Goal: Transaction & Acquisition: Purchase product/service

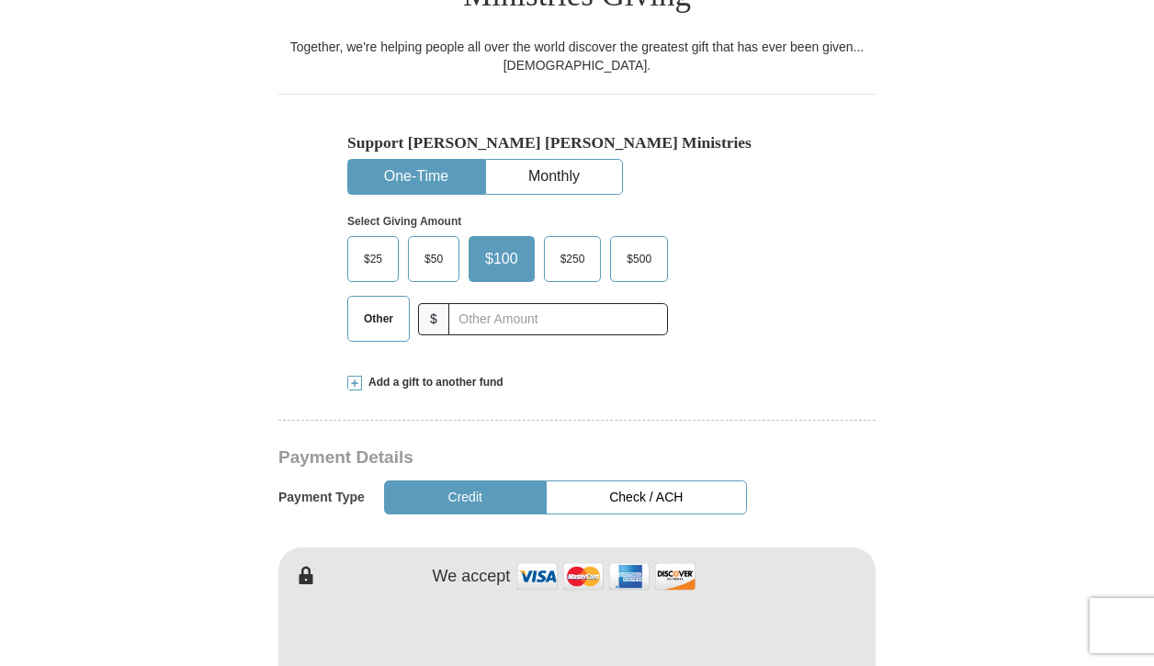
click at [582, 245] on span "$250" at bounding box center [572, 259] width 43 height 28
click at [0, 0] on input "$250" at bounding box center [0, 0] width 0 height 0
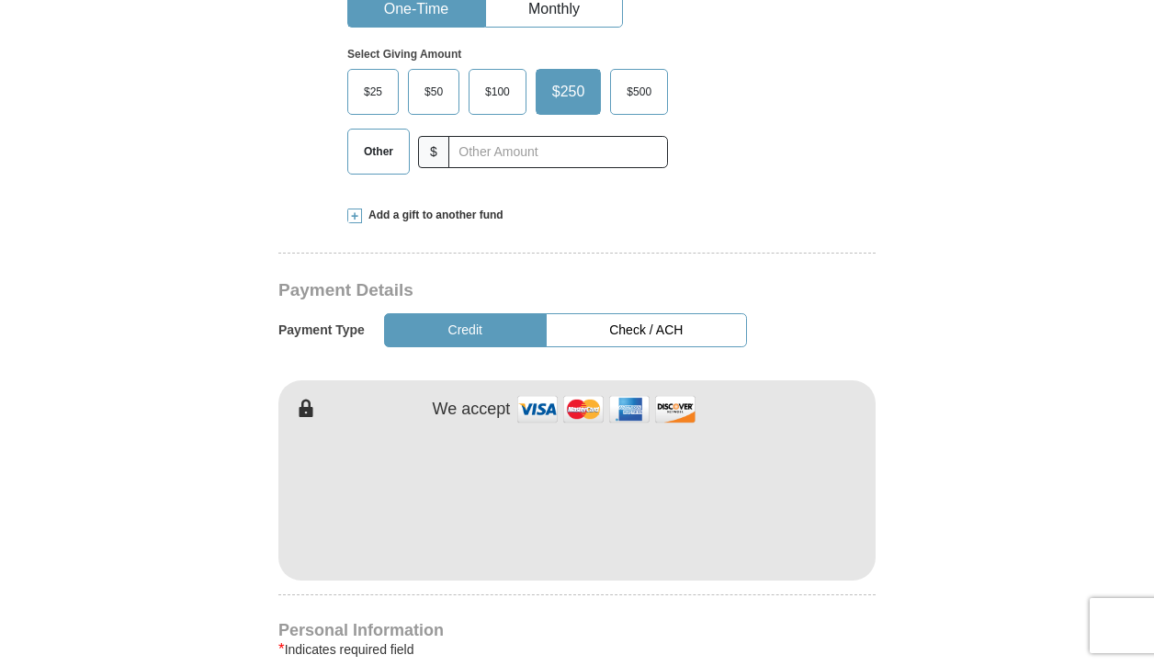
scroll to position [712, 0]
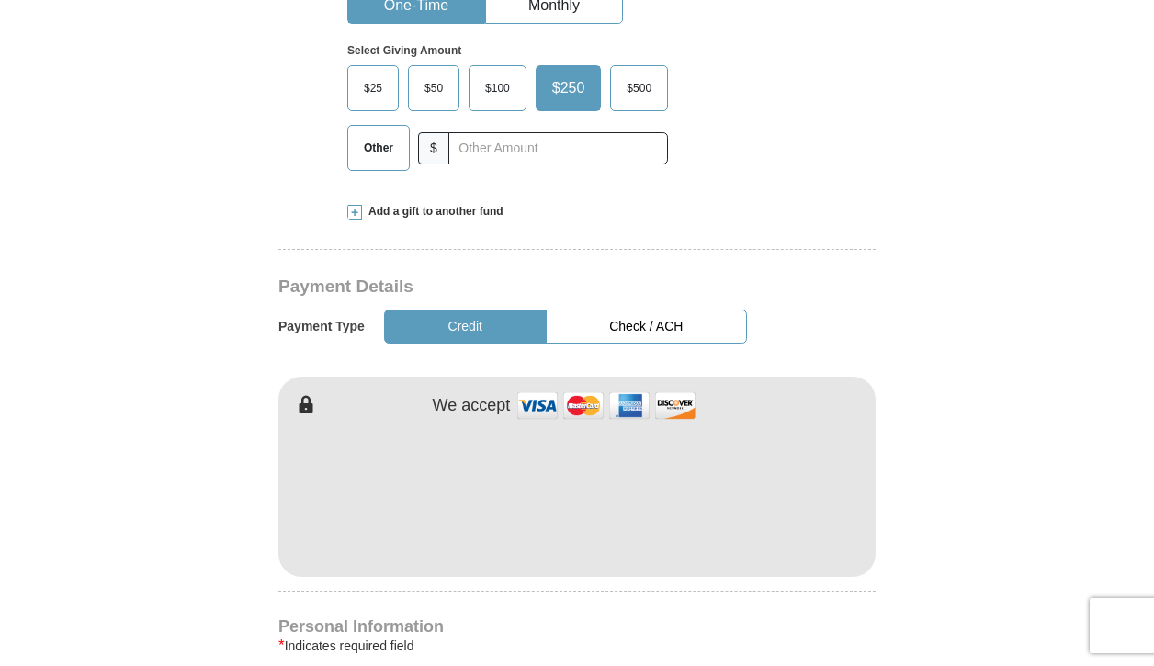
click at [642, 310] on button "Check / ACH" at bounding box center [646, 327] width 201 height 34
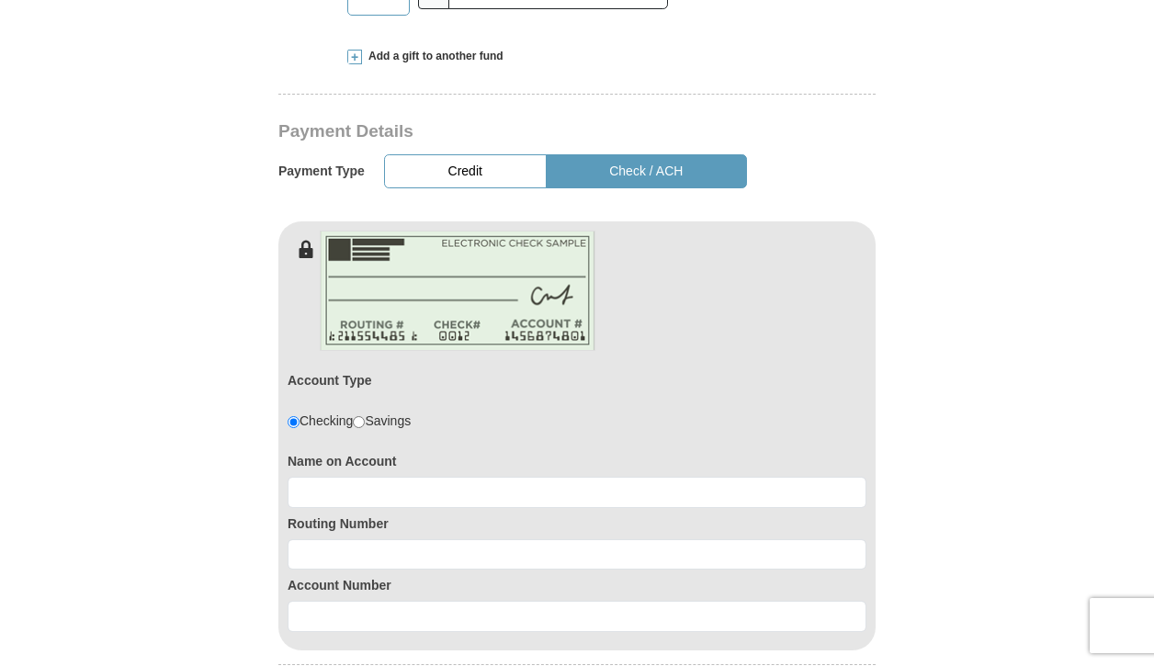
scroll to position [876, 0]
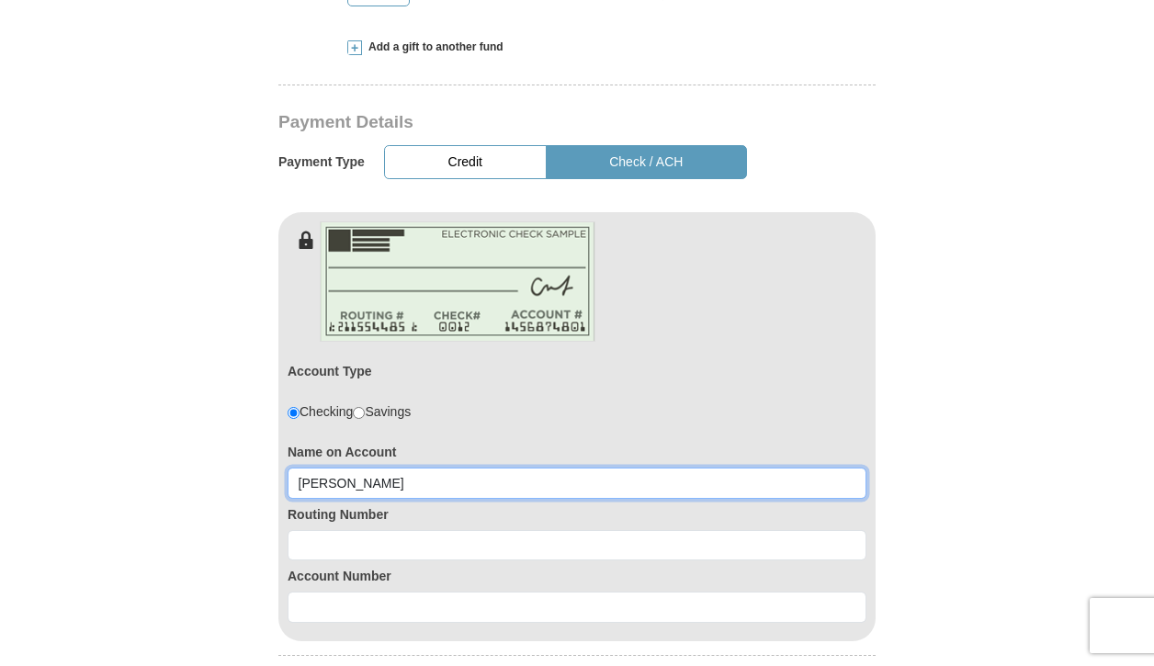
type input "Cheryl A Parks"
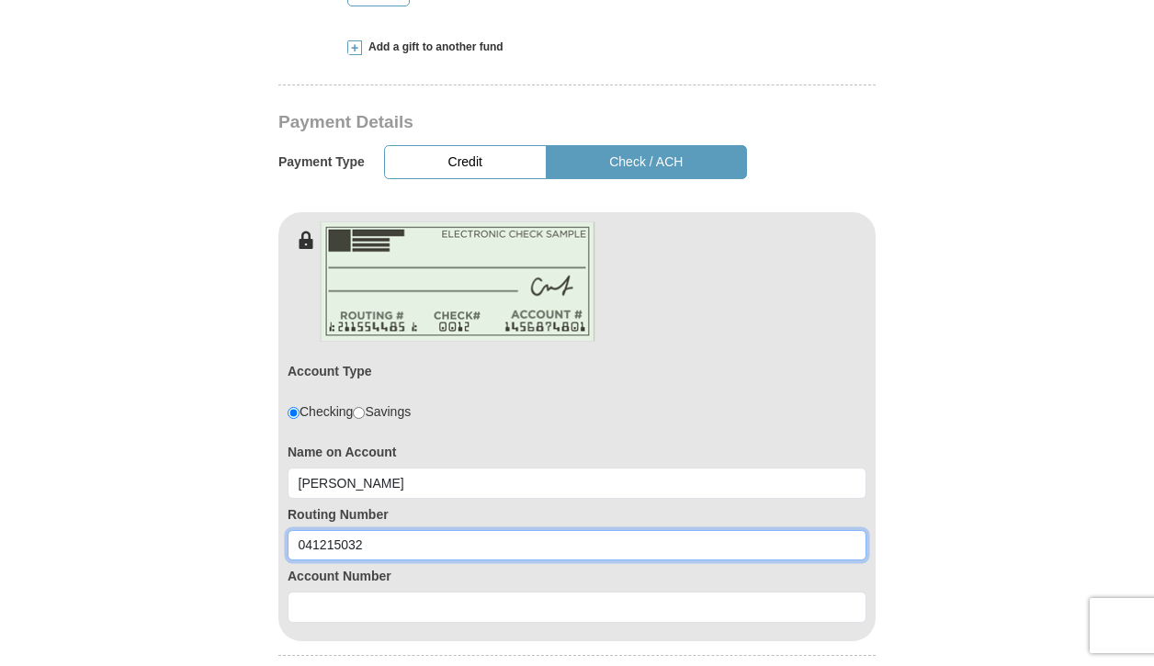
type input "041215032"
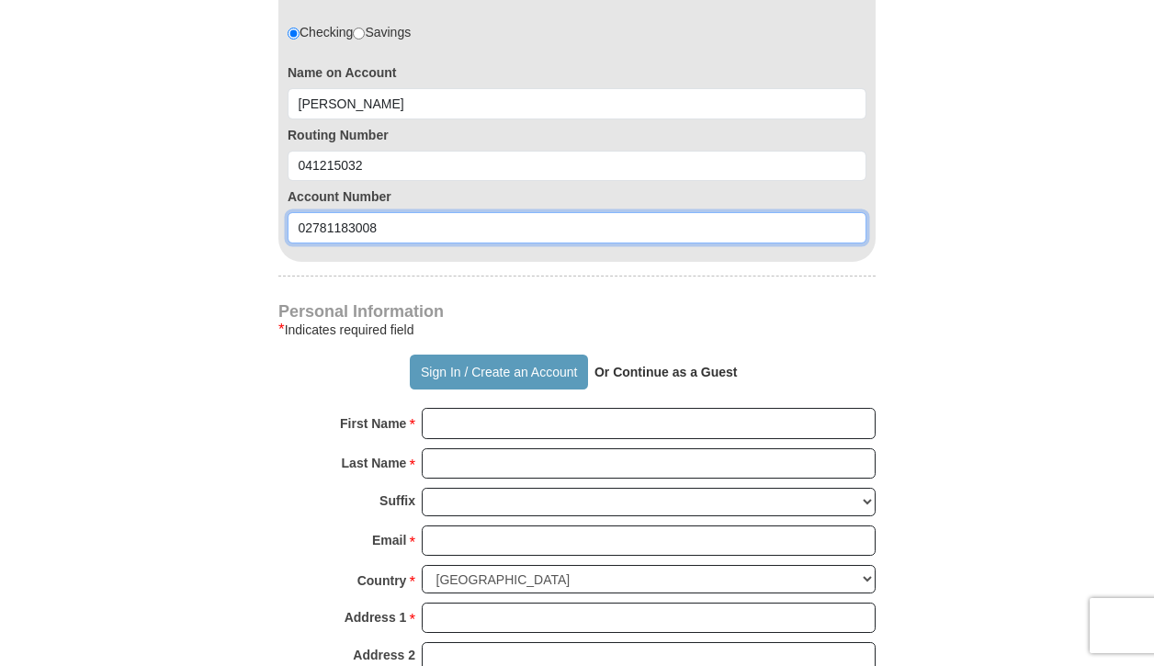
scroll to position [1266, 0]
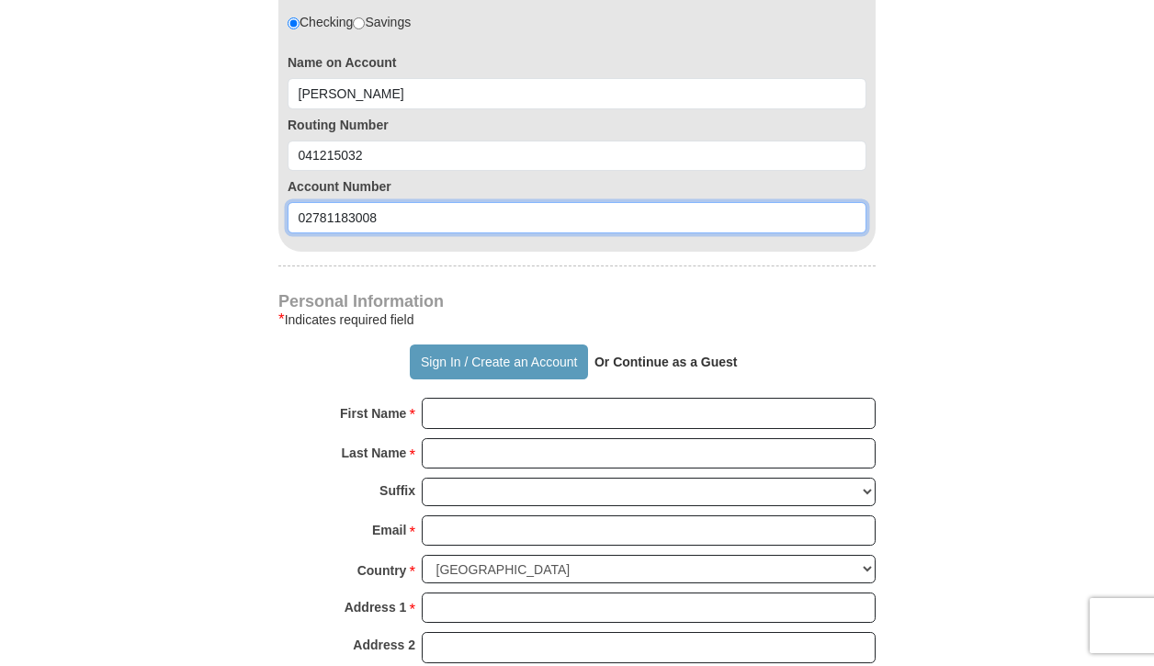
type input "02781183008"
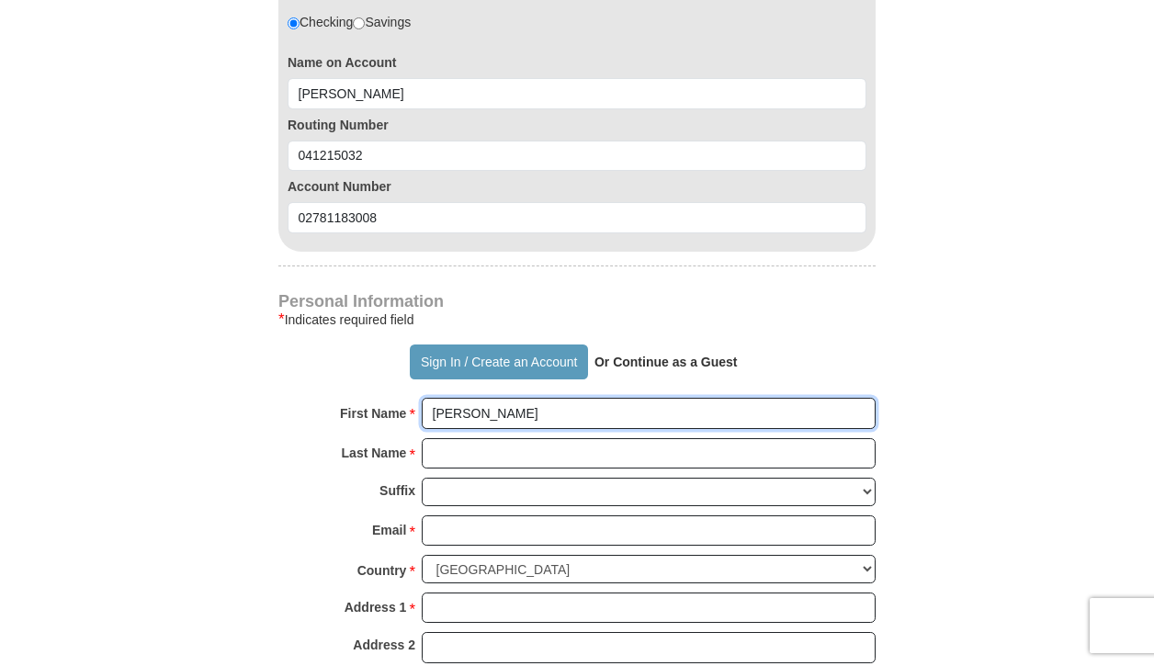
type input "Cheryl"
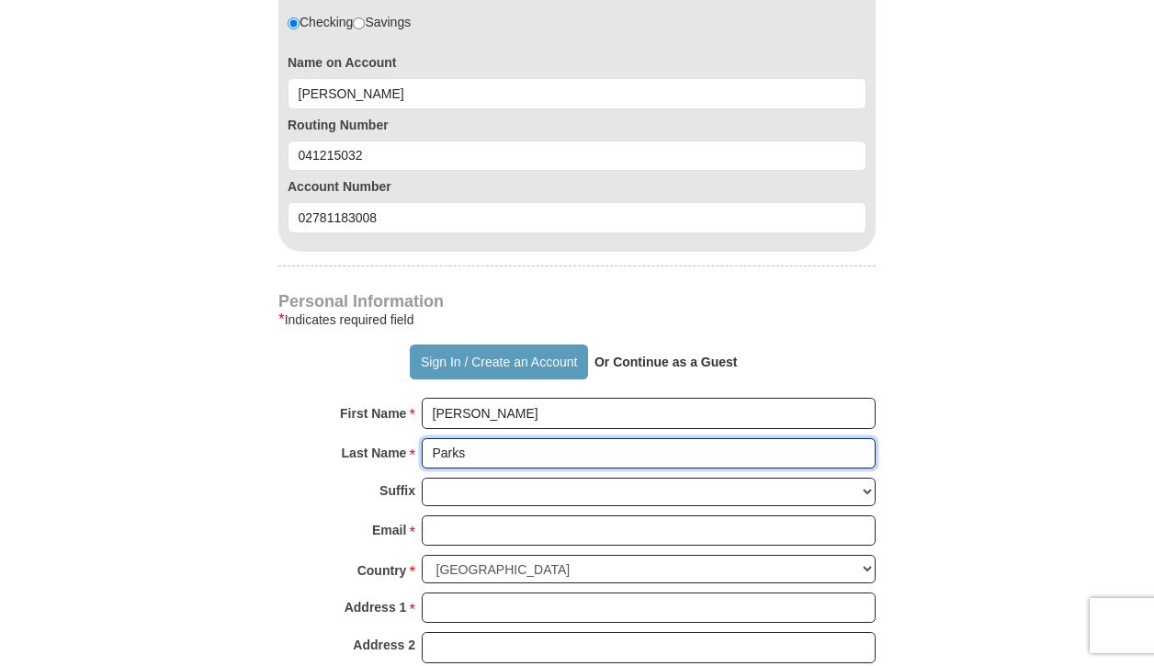
type input "Parks"
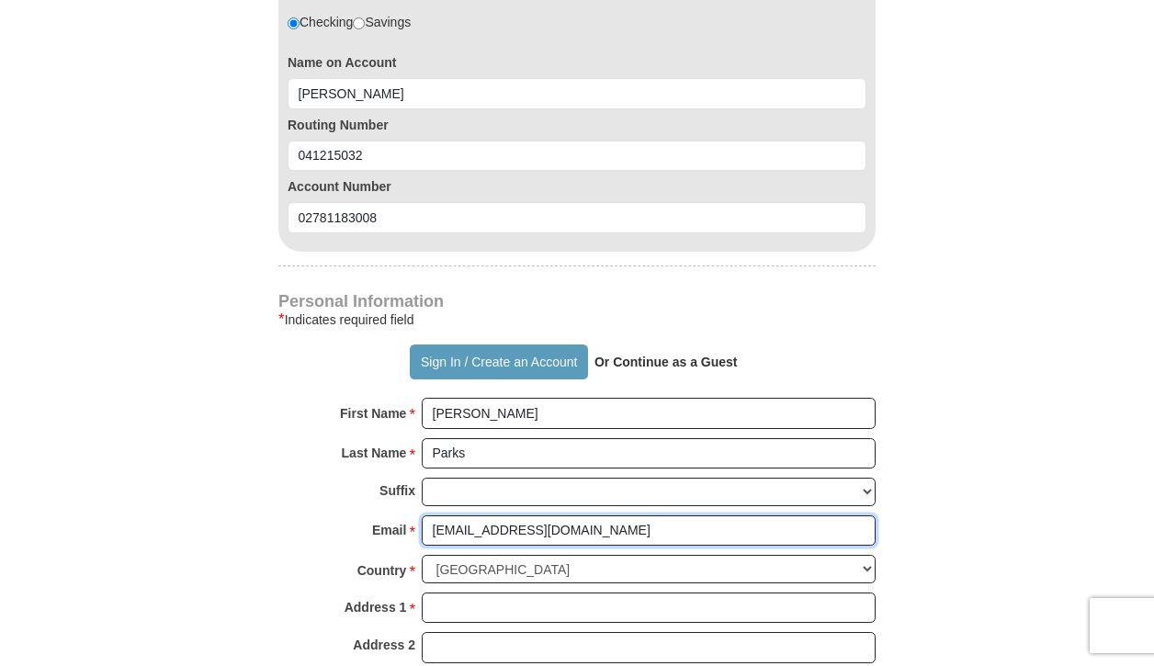
type input "cherpar3@aol.com"
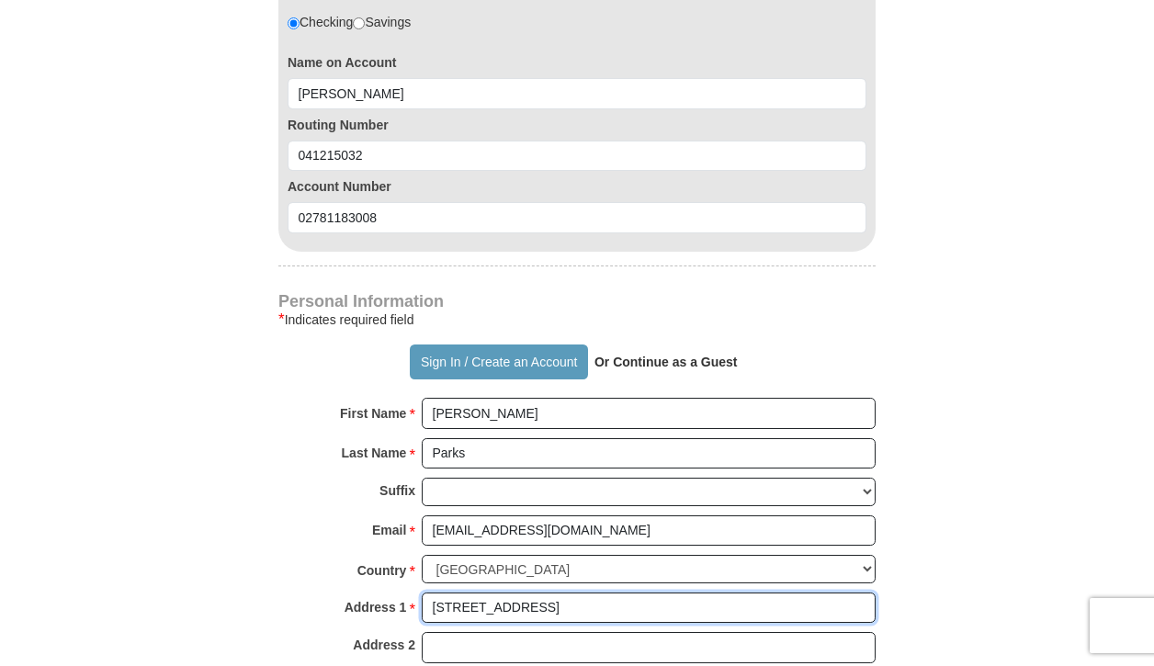
type input "3650 Monticello Blvd"
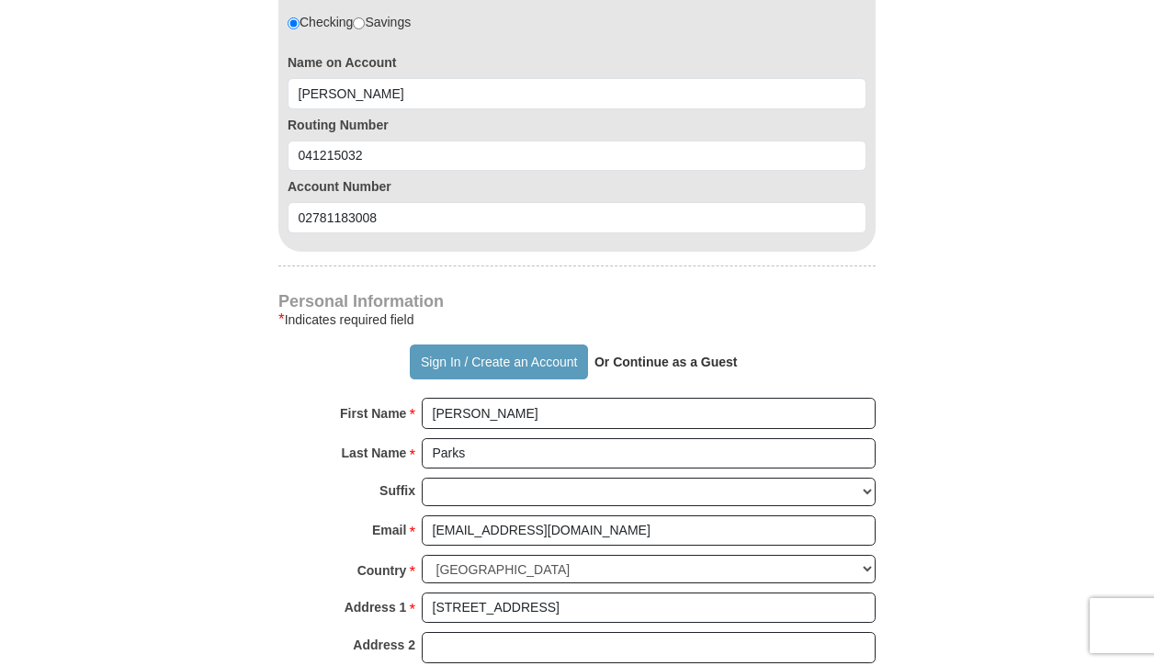
type input "Cleveland Heights"
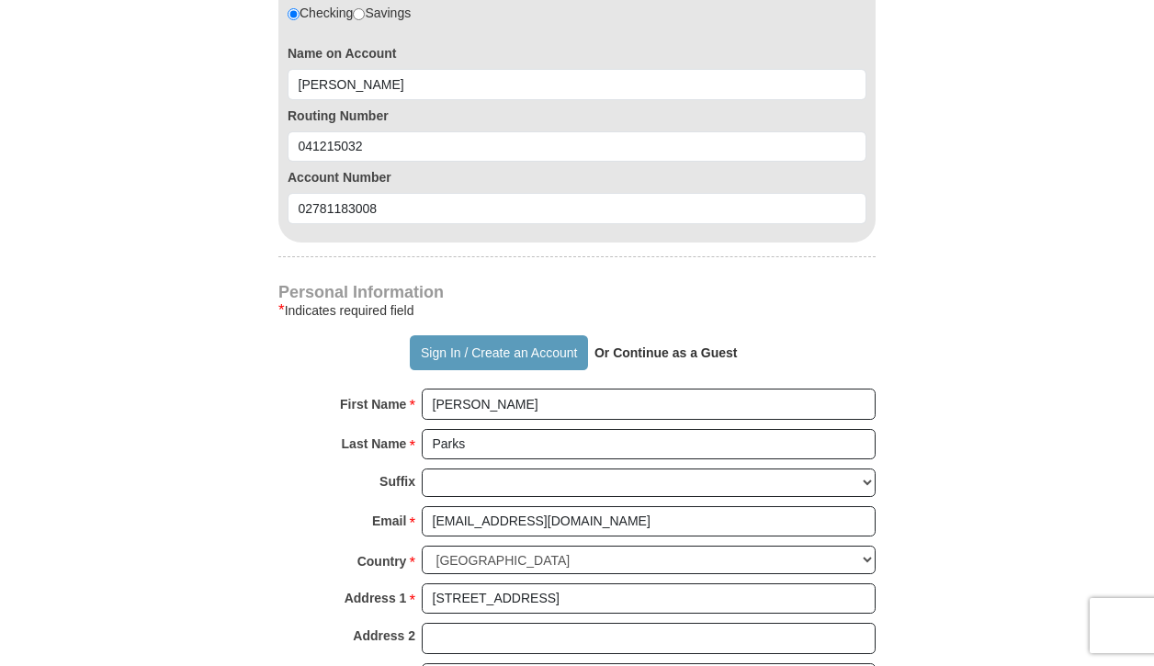
select select "OH"
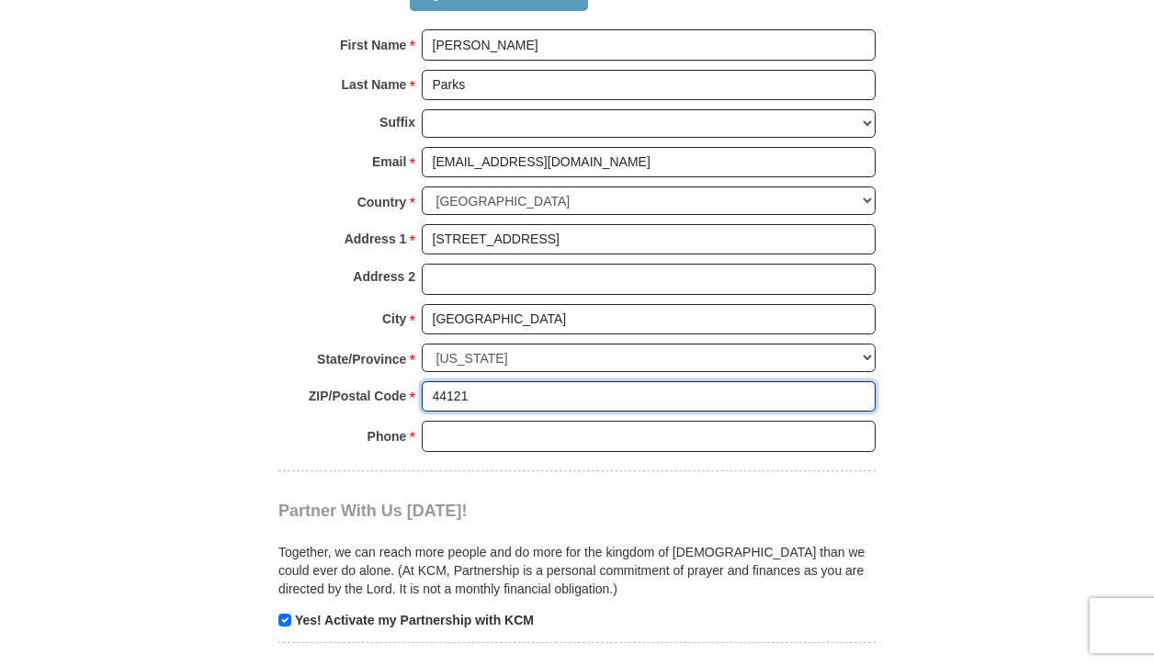
type input "44121"
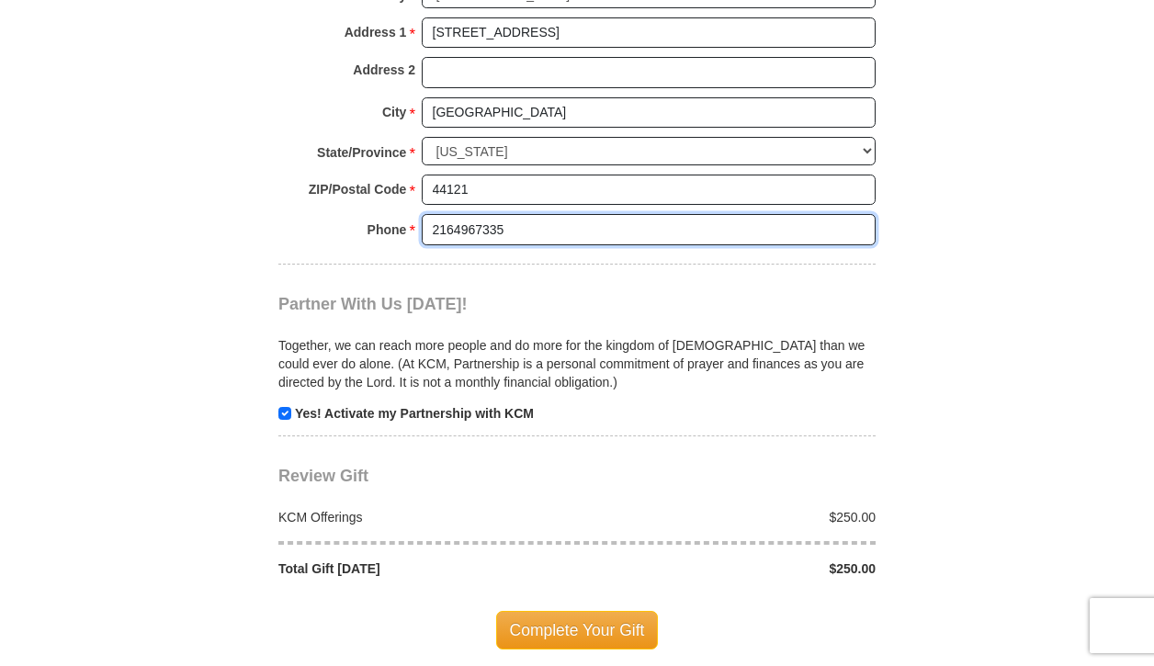
scroll to position [1852, 0]
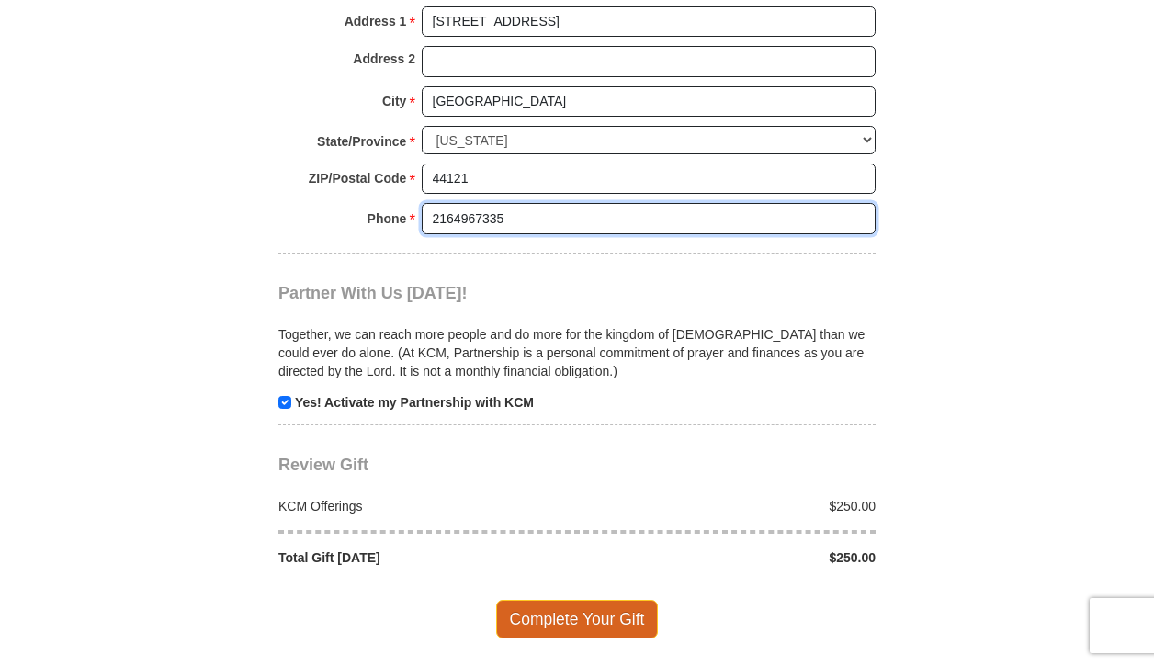
type input "2164967335"
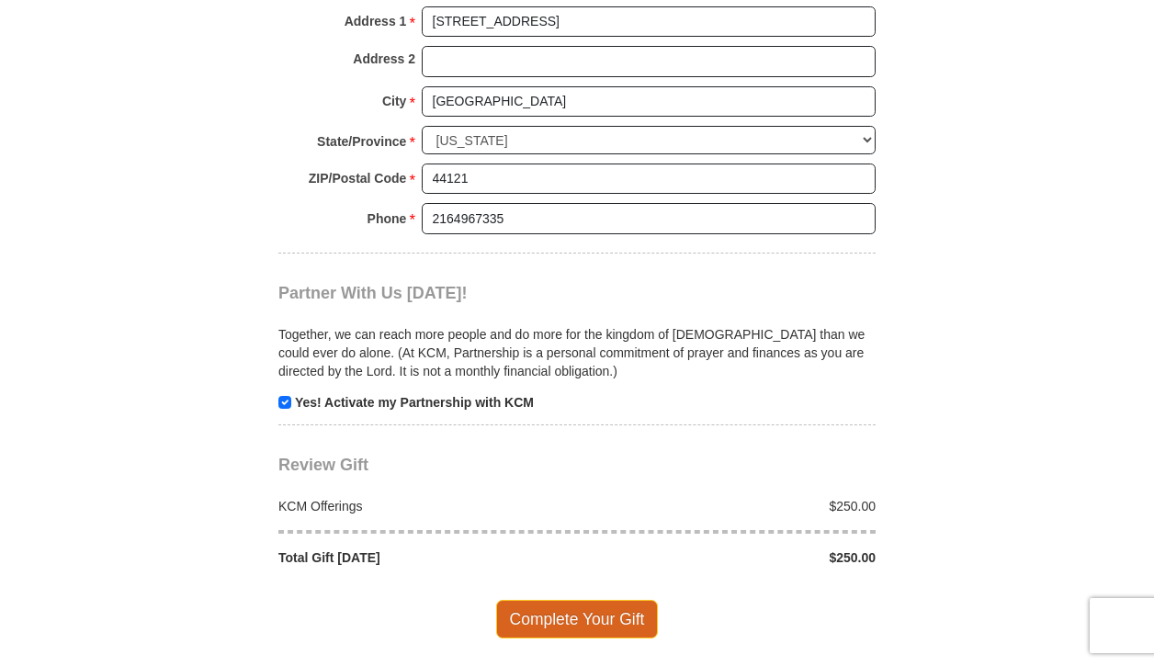
click at [549, 600] on span "Complete Your Gift" at bounding box center [577, 619] width 163 height 39
